Goal: Task Accomplishment & Management: Use online tool/utility

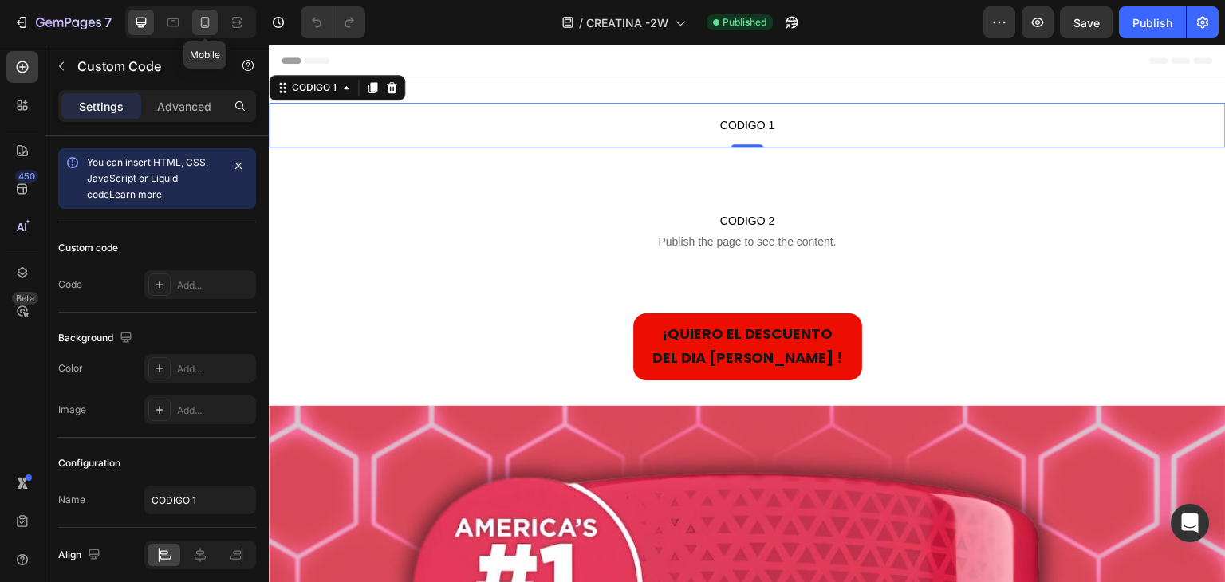
click at [202, 22] on icon at bounding box center [205, 22] width 16 height 16
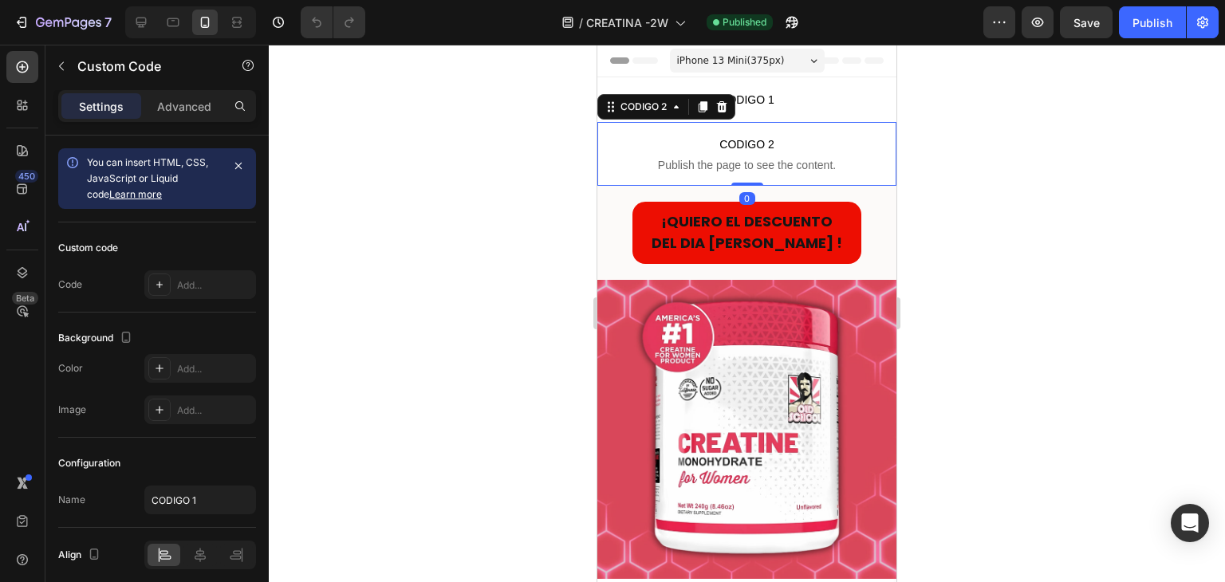
click at [816, 155] on p "CODIGO 2 Publish the page to see the content." at bounding box center [746, 154] width 299 height 64
click at [193, 288] on div "Custom" at bounding box center [214, 285] width 75 height 14
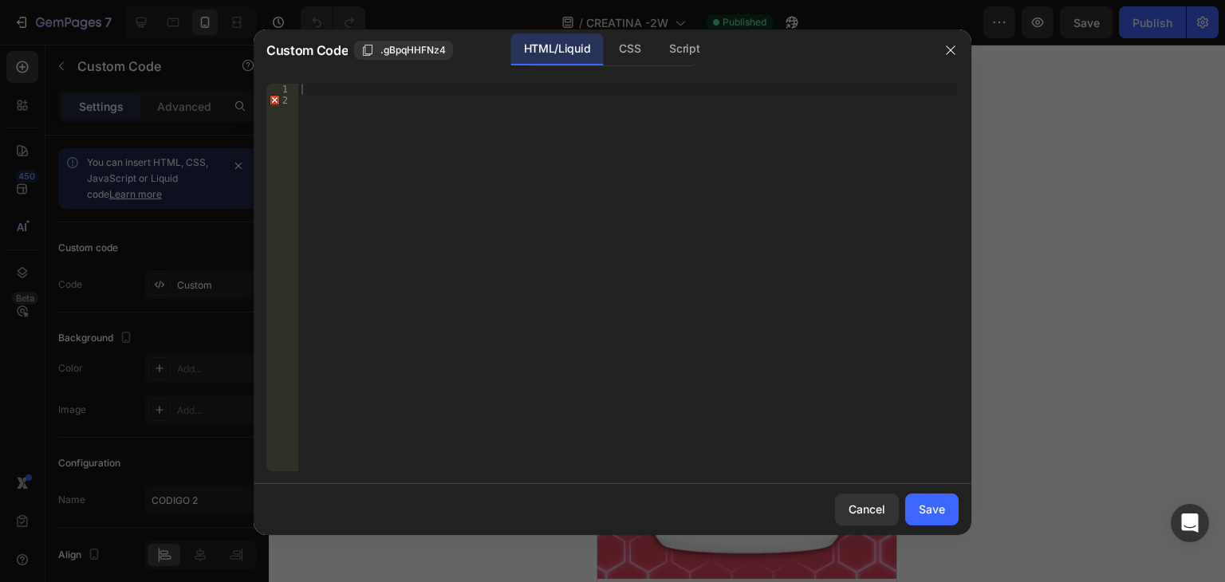
click at [1020, 243] on div at bounding box center [612, 291] width 1225 height 582
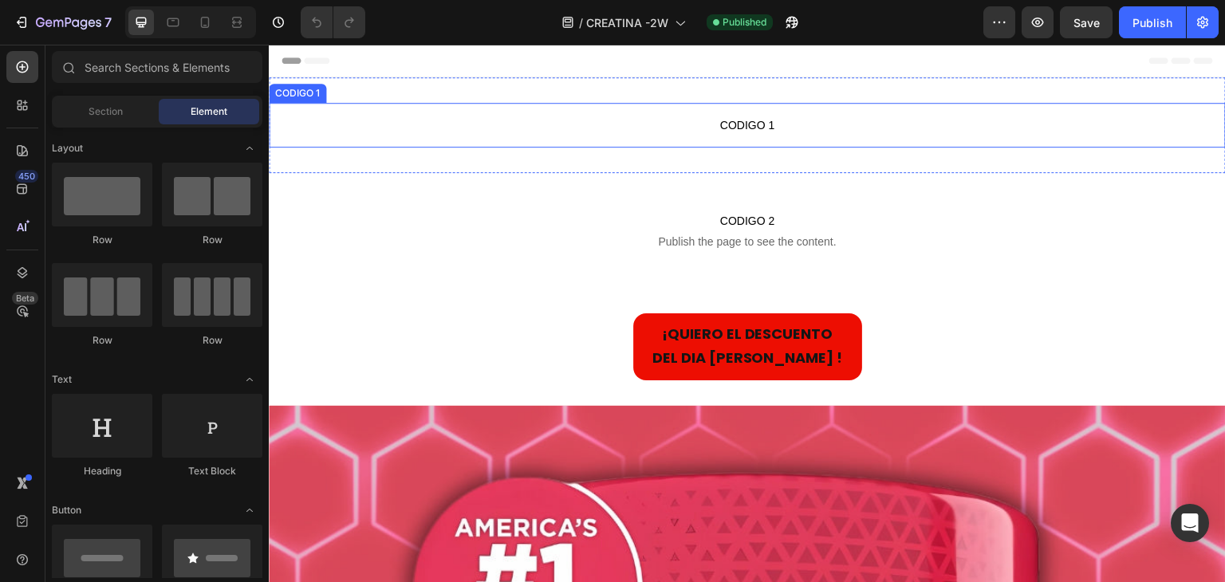
click at [746, 135] on p "CODIGO 1" at bounding box center [747, 125] width 957 height 45
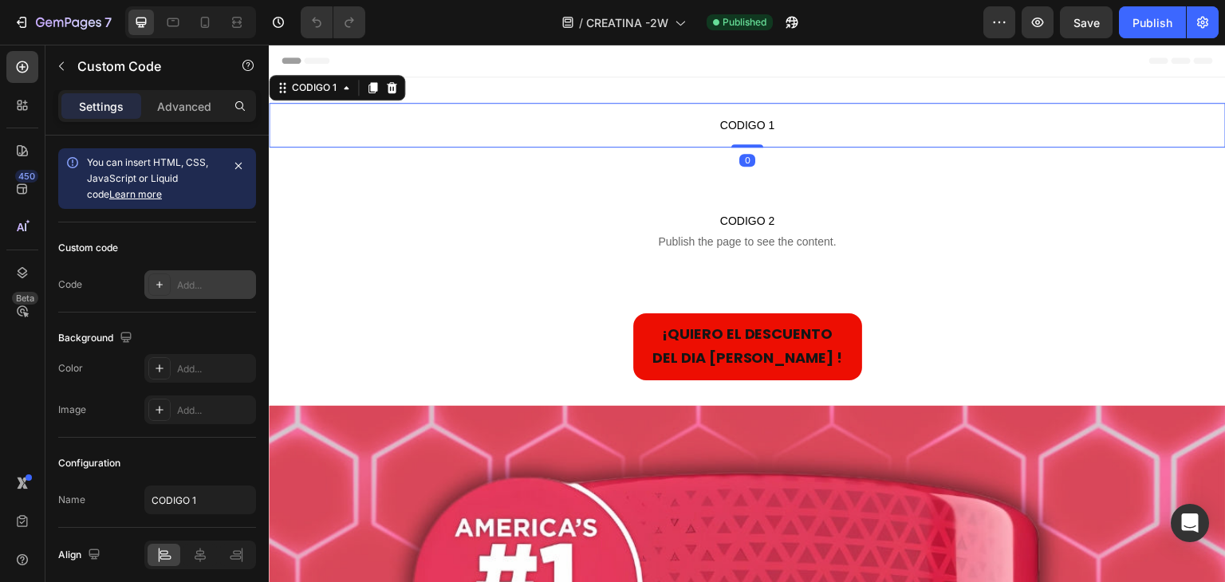
click at [198, 281] on div "Add..." at bounding box center [214, 285] width 75 height 14
click at [197, 278] on div "Add..." at bounding box center [214, 285] width 75 height 14
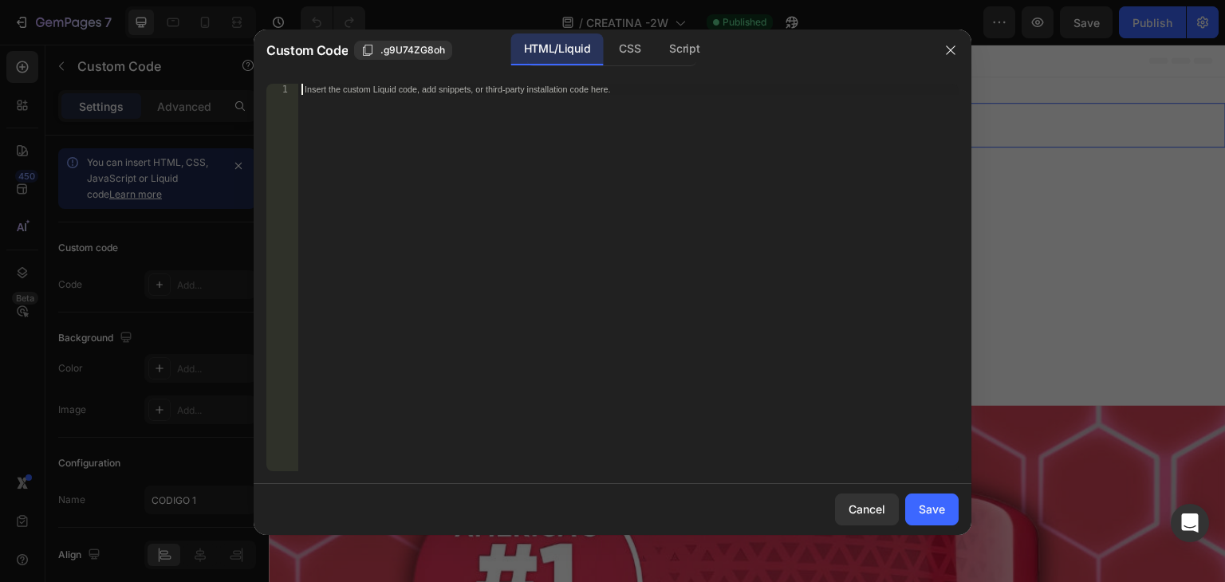
click at [320, 93] on div "Insert the custom Liquid code, add snippets, or third-party installation code h…" at bounding box center [595, 89] width 581 height 10
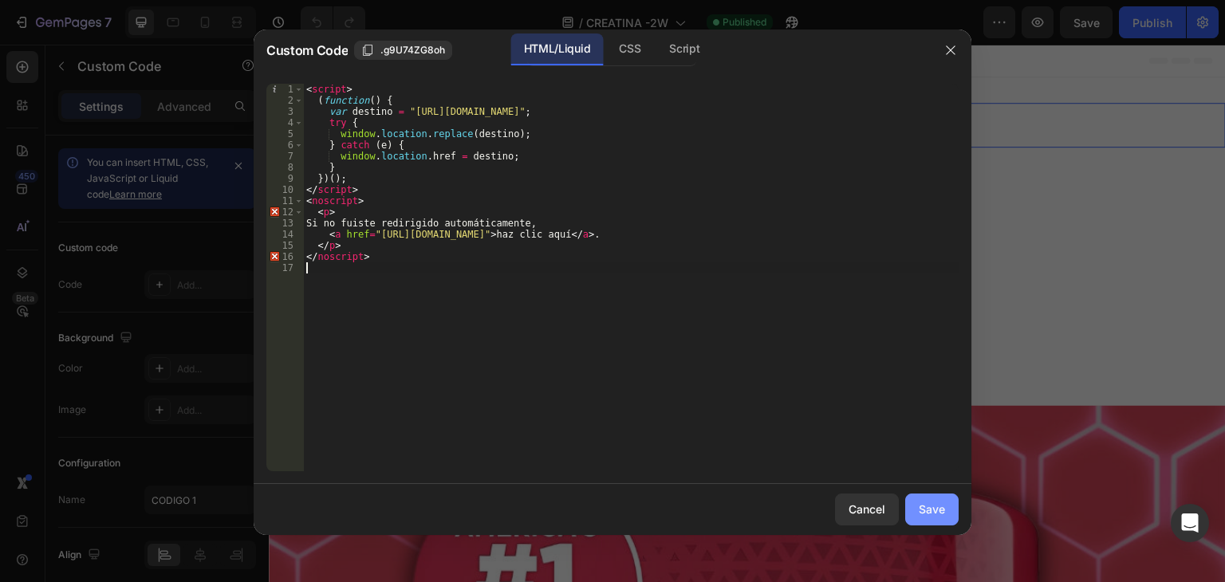
click at [945, 508] on button "Save" at bounding box center [931, 510] width 53 height 32
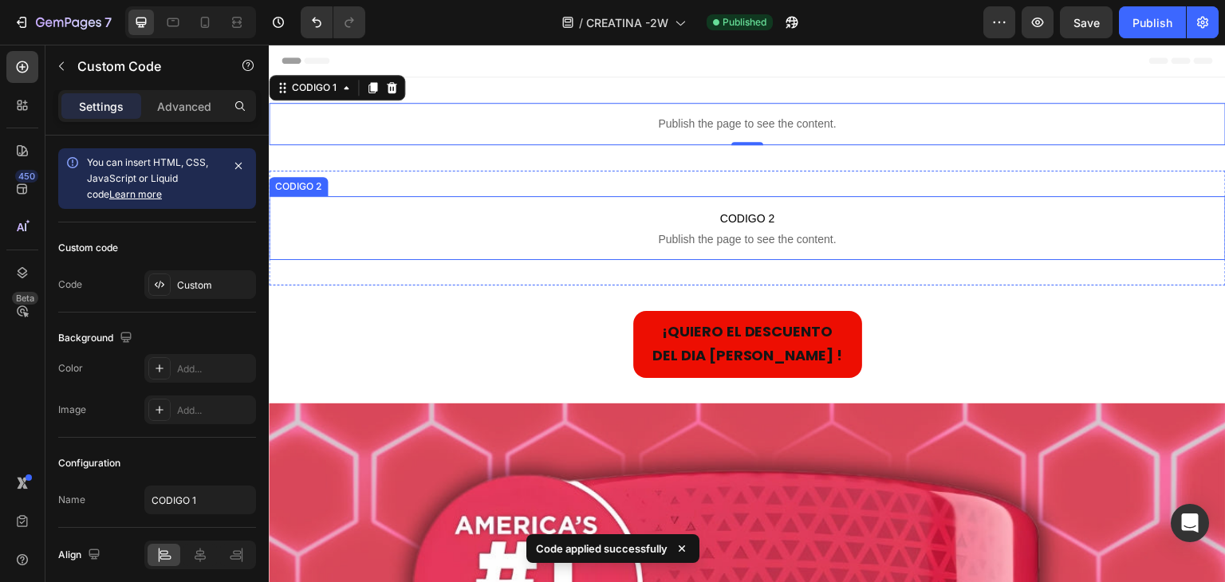
click at [655, 236] on span "Publish the page to see the content." at bounding box center [747, 239] width 957 height 16
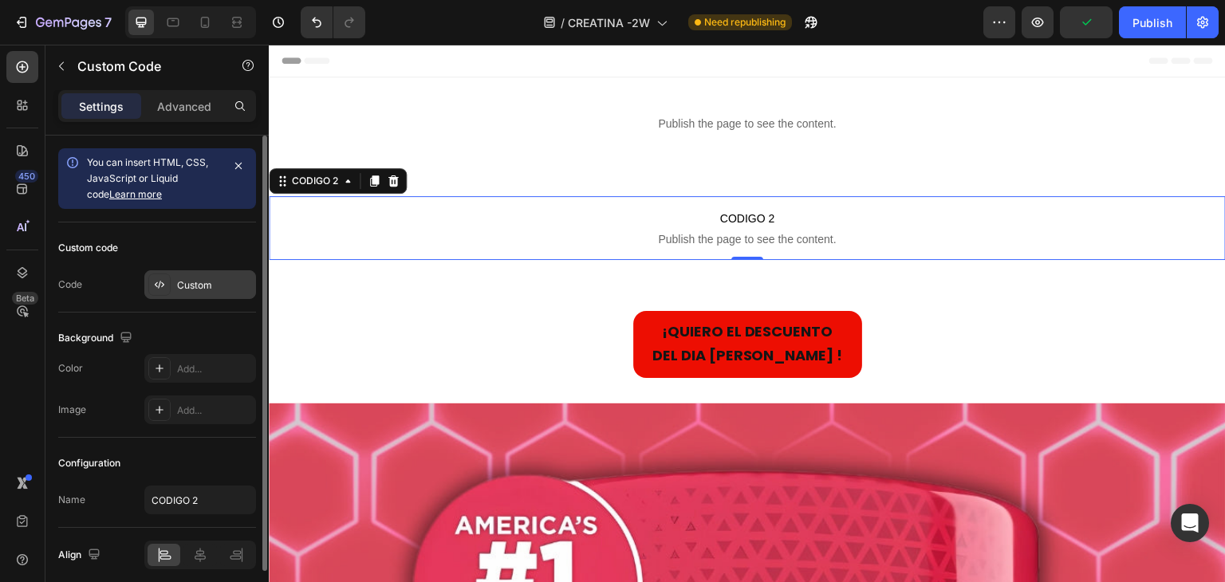
click at [201, 289] on div "Custom" at bounding box center [214, 285] width 75 height 14
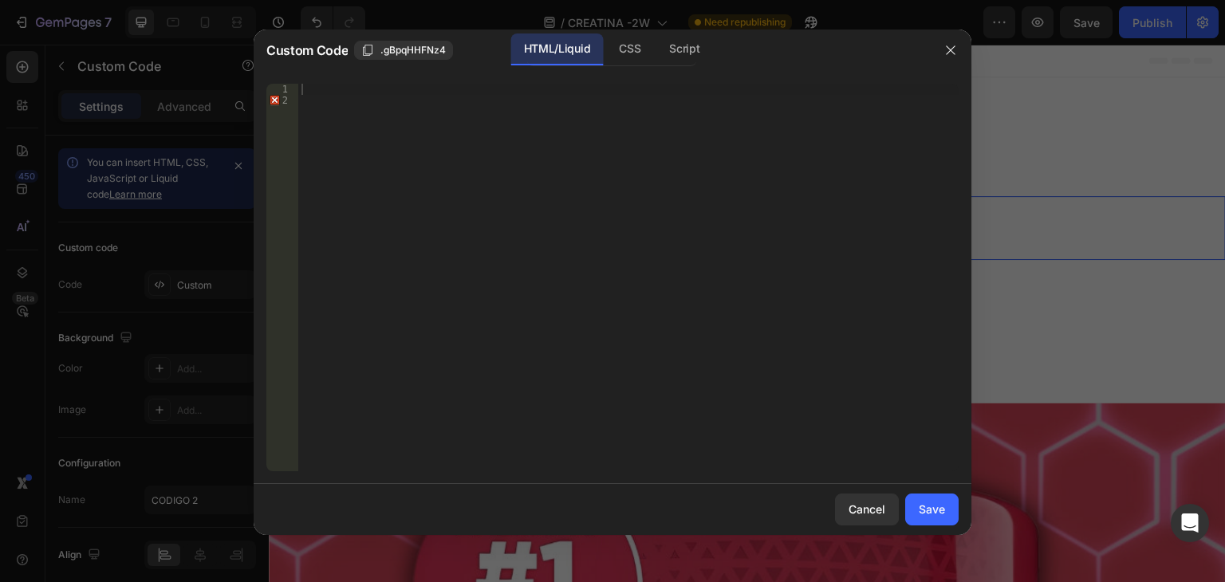
click at [322, 87] on div at bounding box center [628, 289] width 660 height 410
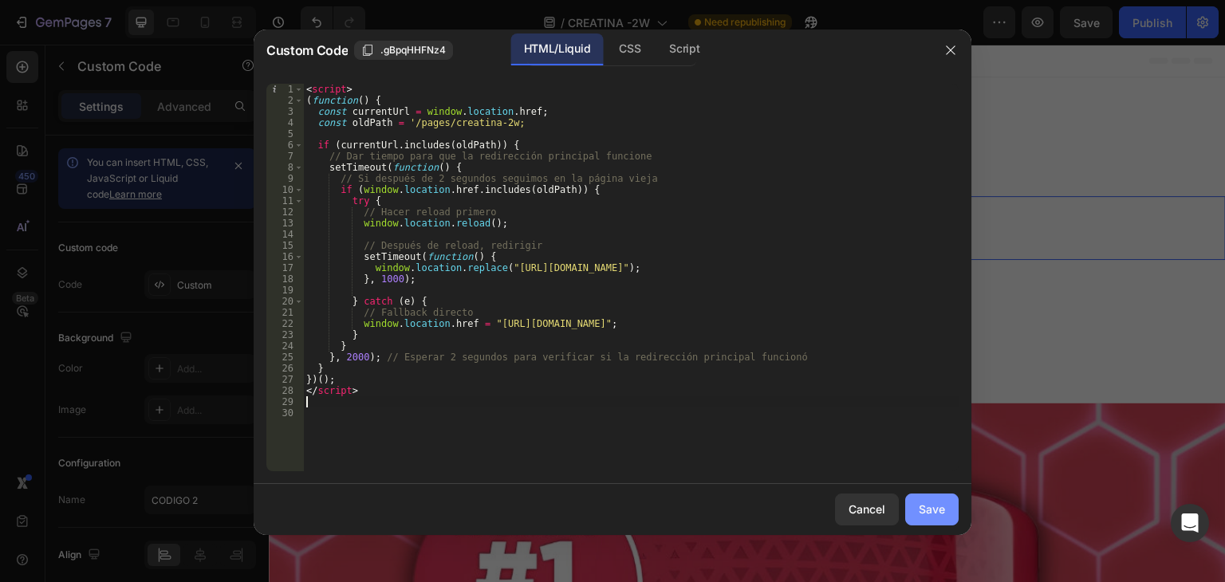
click at [941, 509] on div "Save" at bounding box center [932, 509] width 26 height 17
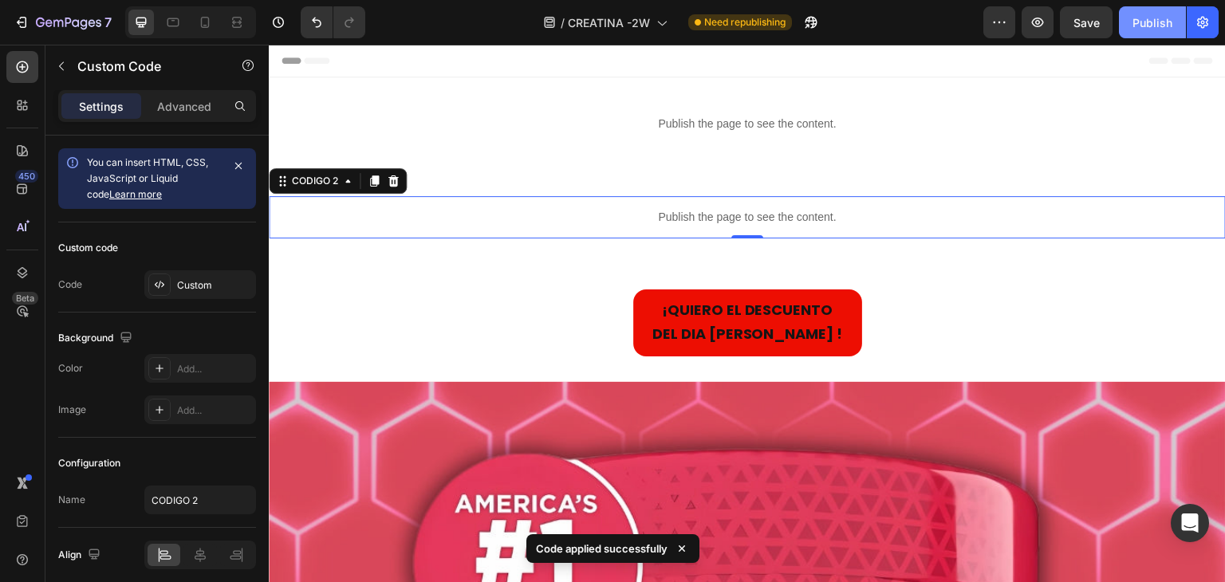
click at [1137, 21] on div "Publish" at bounding box center [1152, 22] width 40 height 17
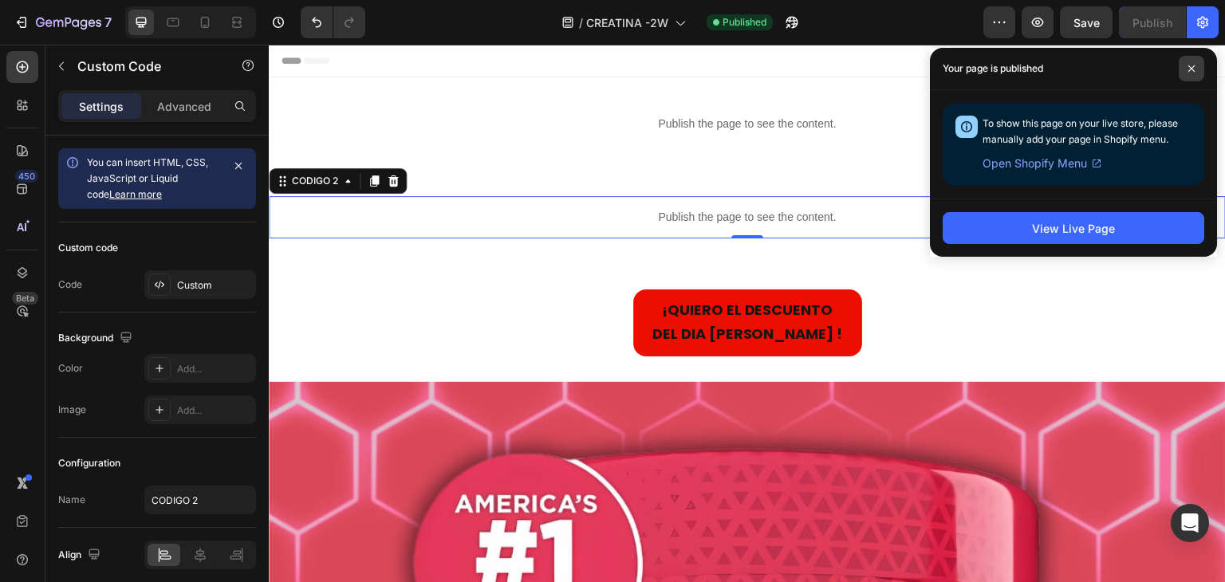
click at [1198, 74] on span at bounding box center [1191, 69] width 26 height 26
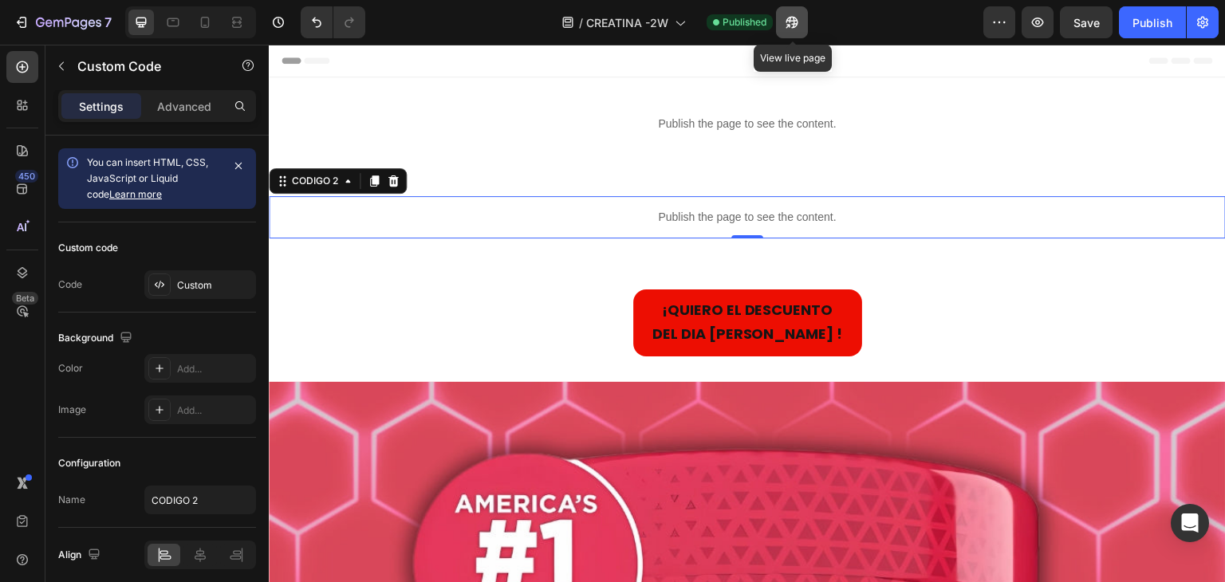
click at [788, 26] on icon "button" at bounding box center [792, 22] width 16 height 16
